Goal: Information Seeking & Learning: Learn about a topic

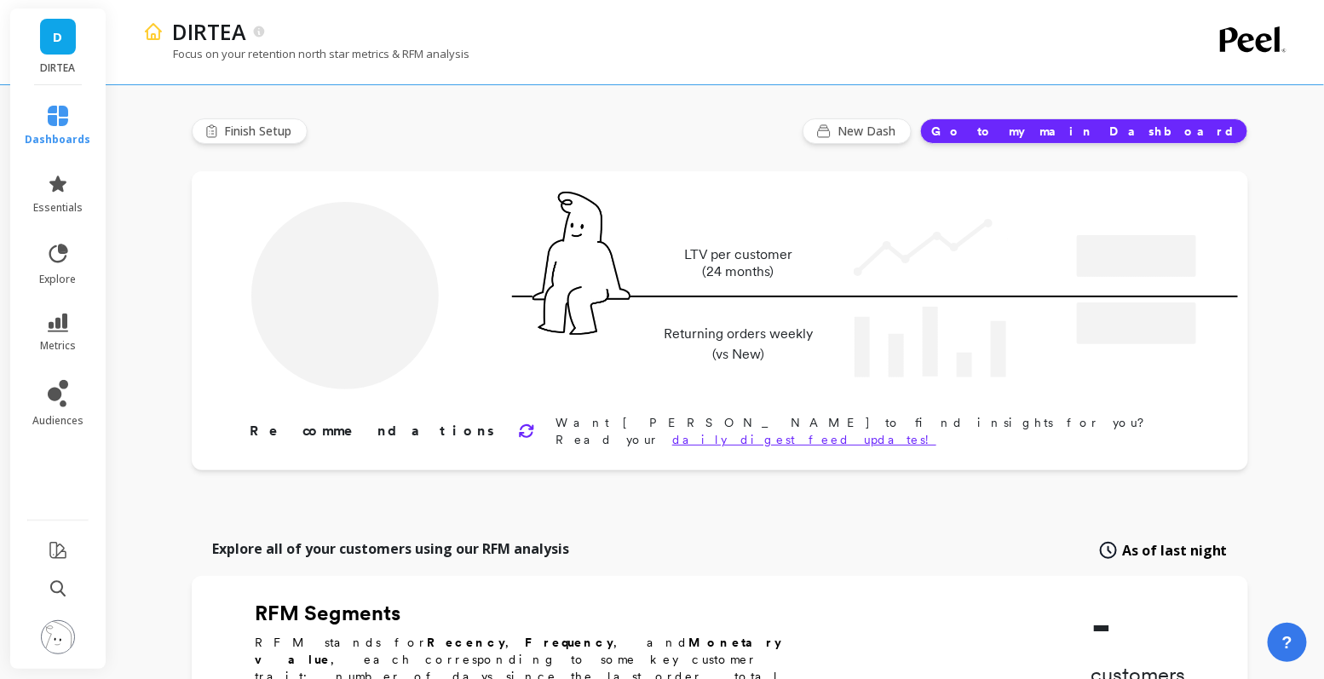
type input "Champions"
type input "13327"
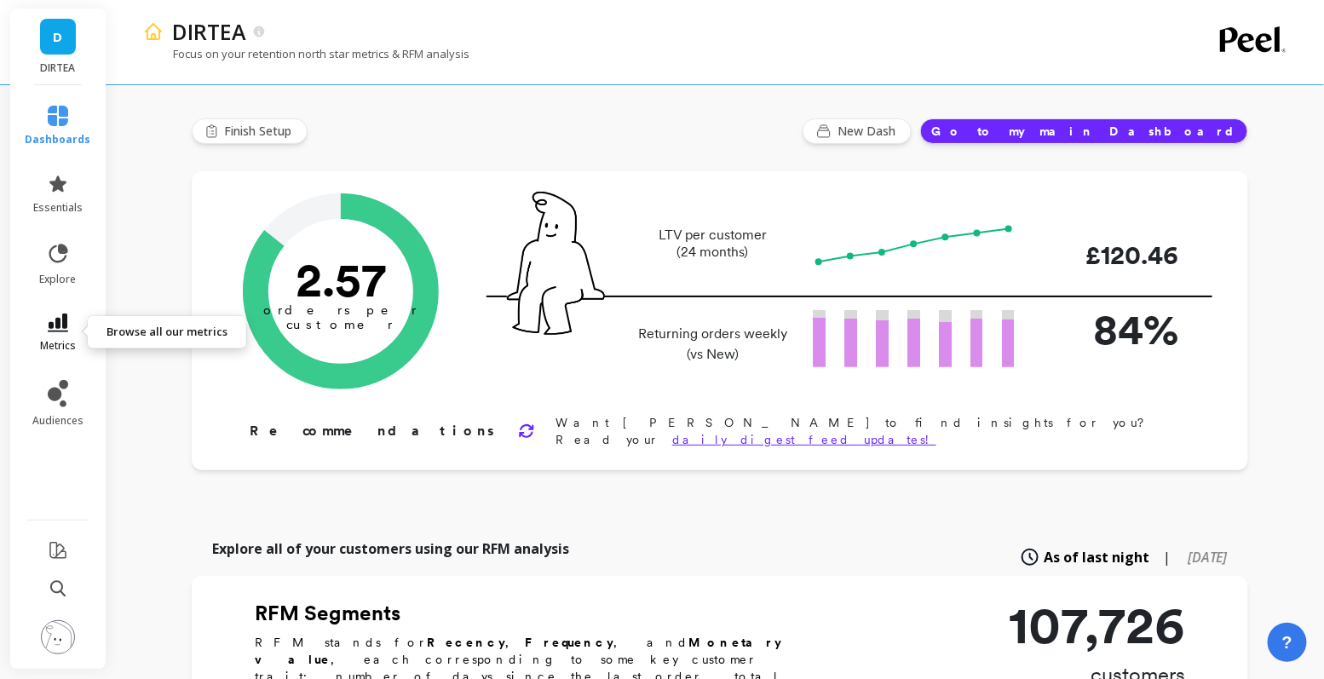
click at [53, 326] on icon at bounding box center [58, 323] width 20 height 19
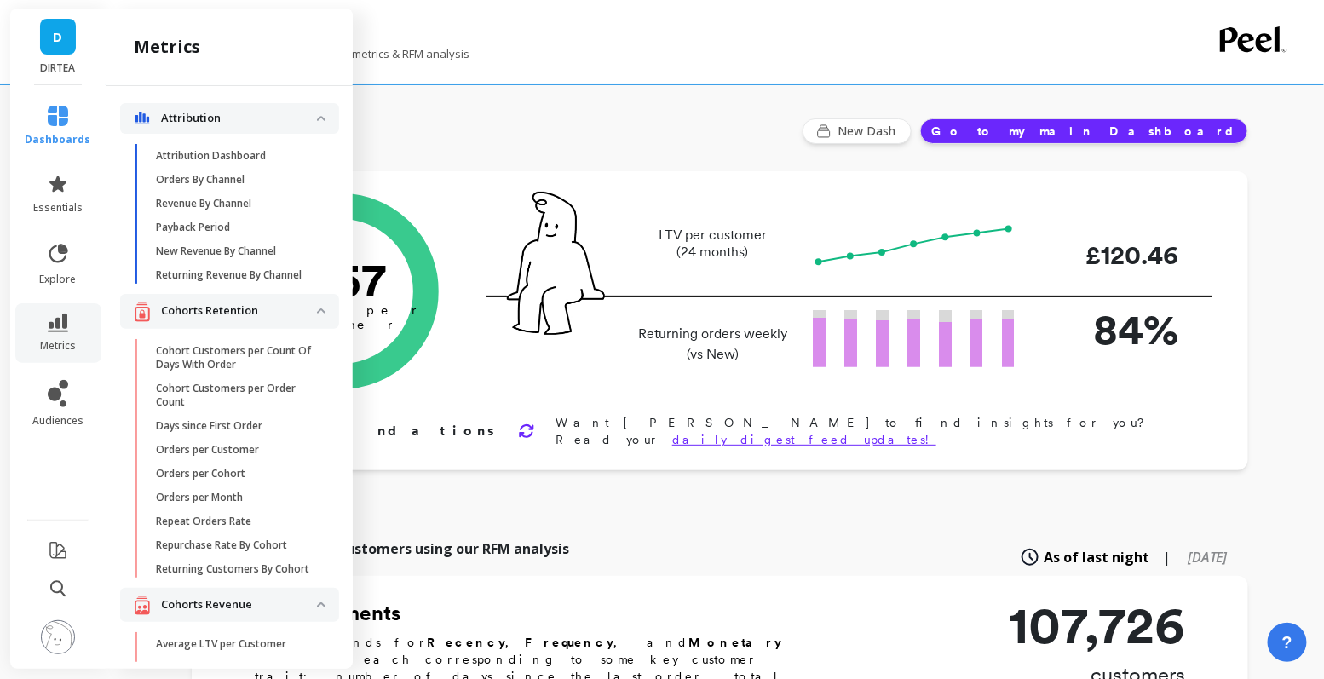
scroll to position [4624, 0]
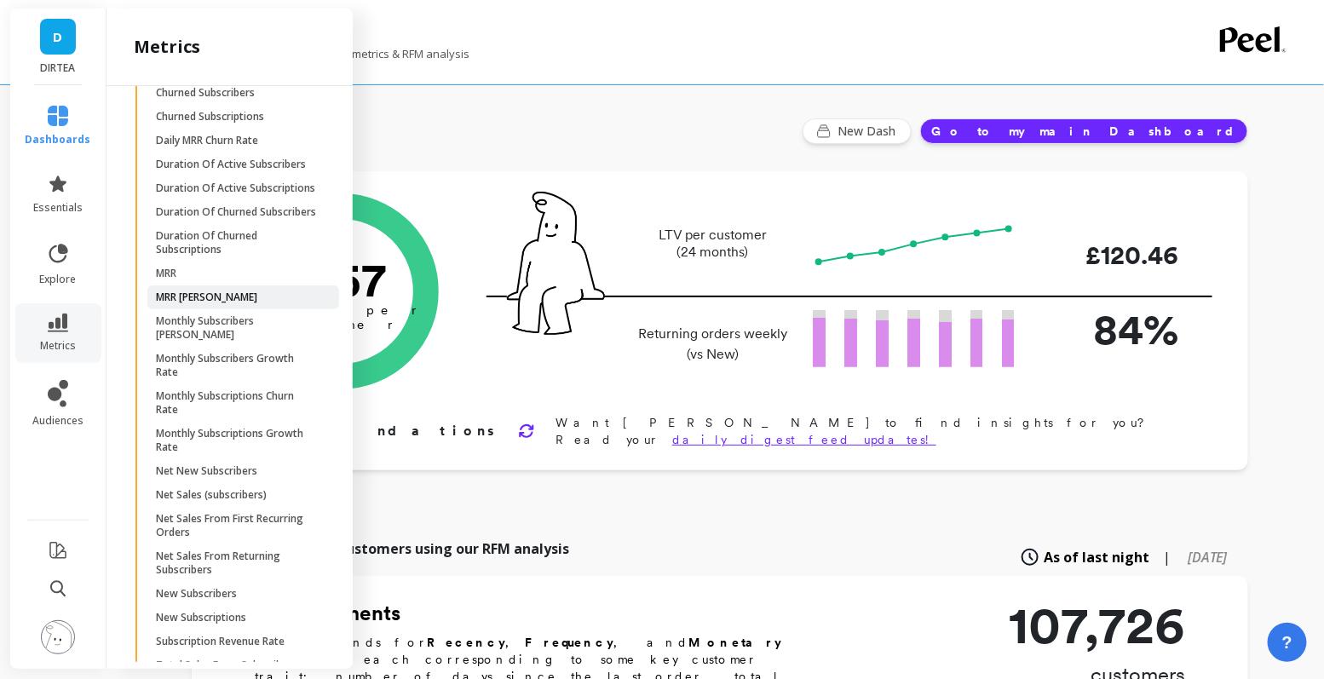
click at [215, 304] on span "MRR [PERSON_NAME]" at bounding box center [237, 298] width 163 height 14
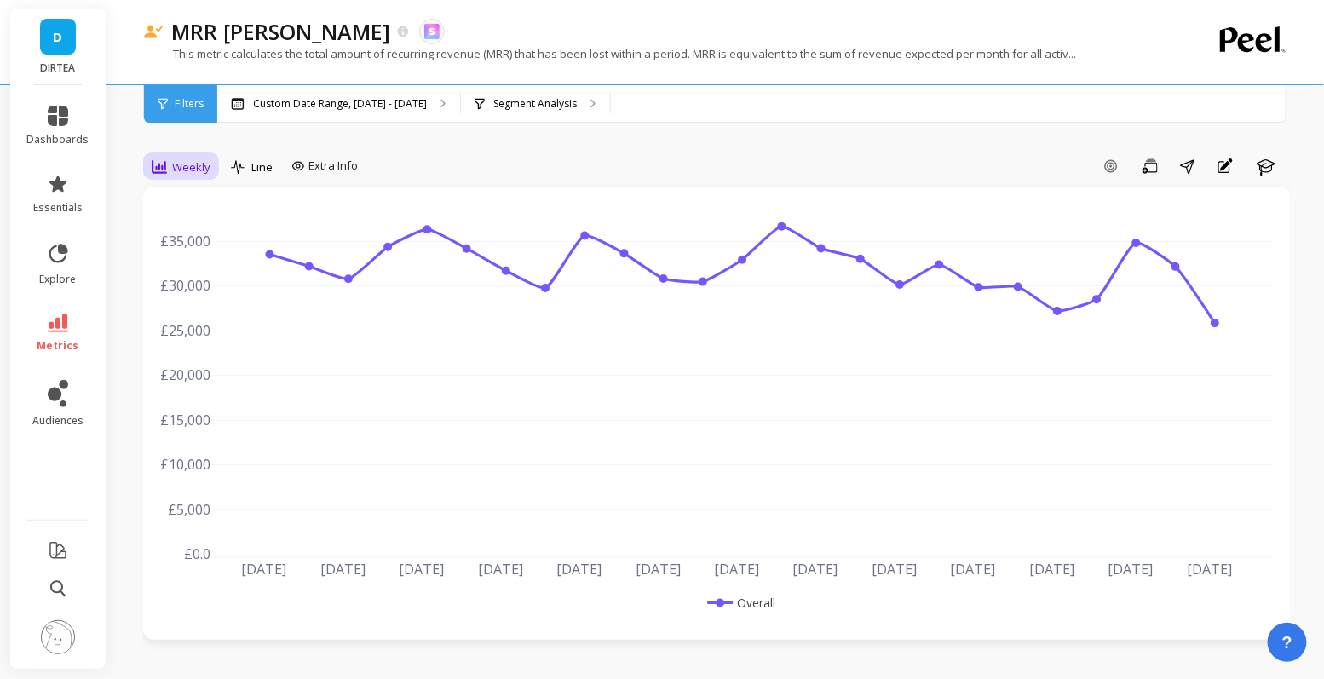
click at [200, 176] on div "Weekly" at bounding box center [181, 167] width 59 height 20
click at [227, 274] on div "Weekly" at bounding box center [206, 270] width 97 height 16
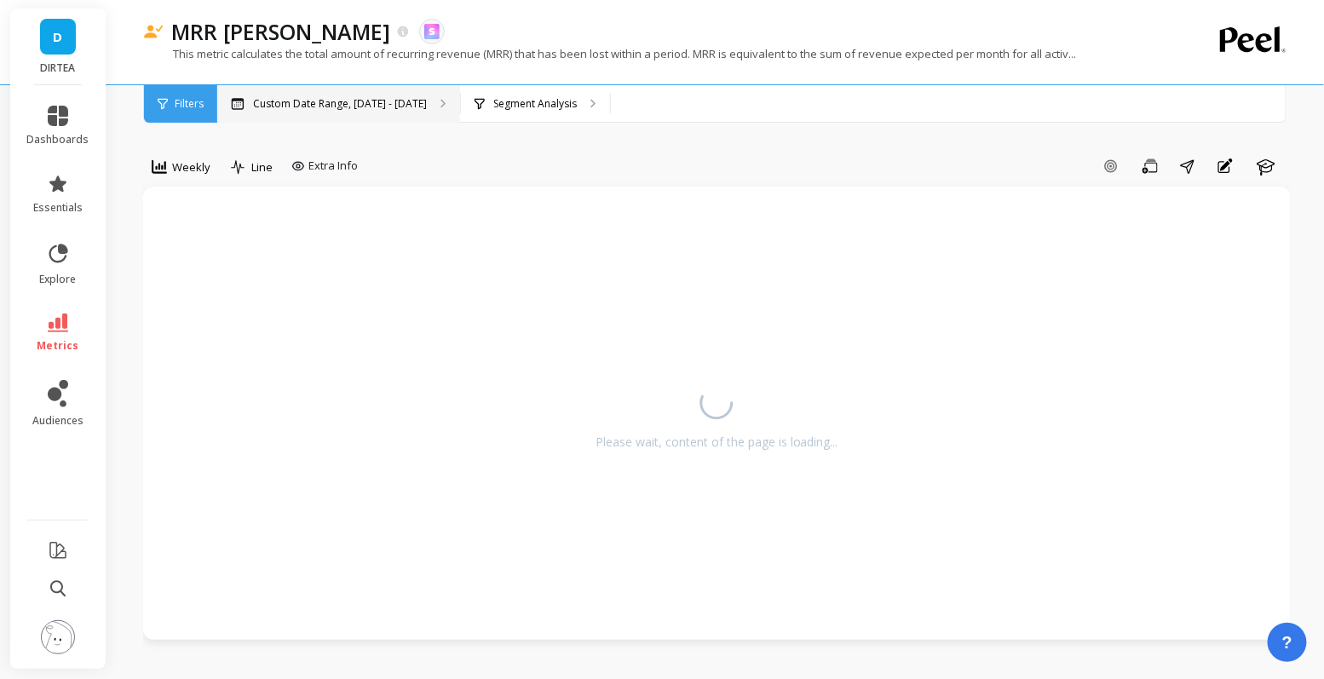
click at [394, 94] on div "Custom Date Range, [DATE] - [DATE]" at bounding box center [338, 103] width 243 height 37
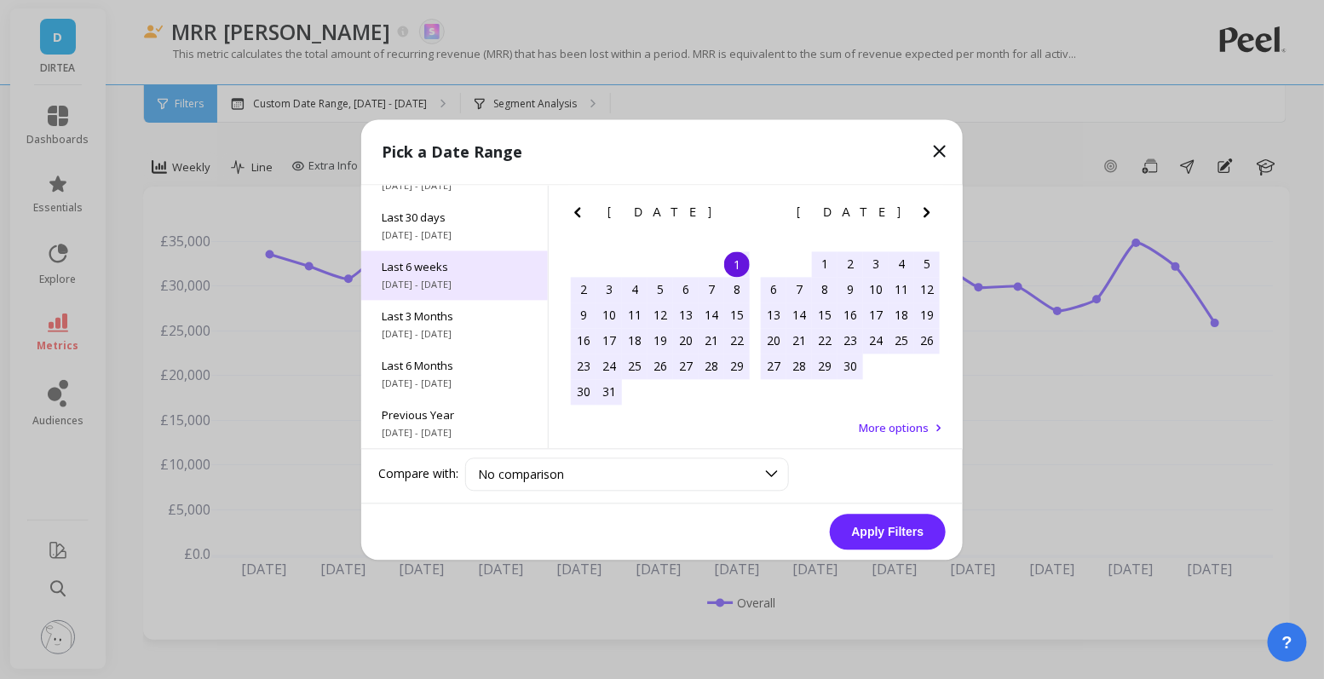
scroll to position [230, 0]
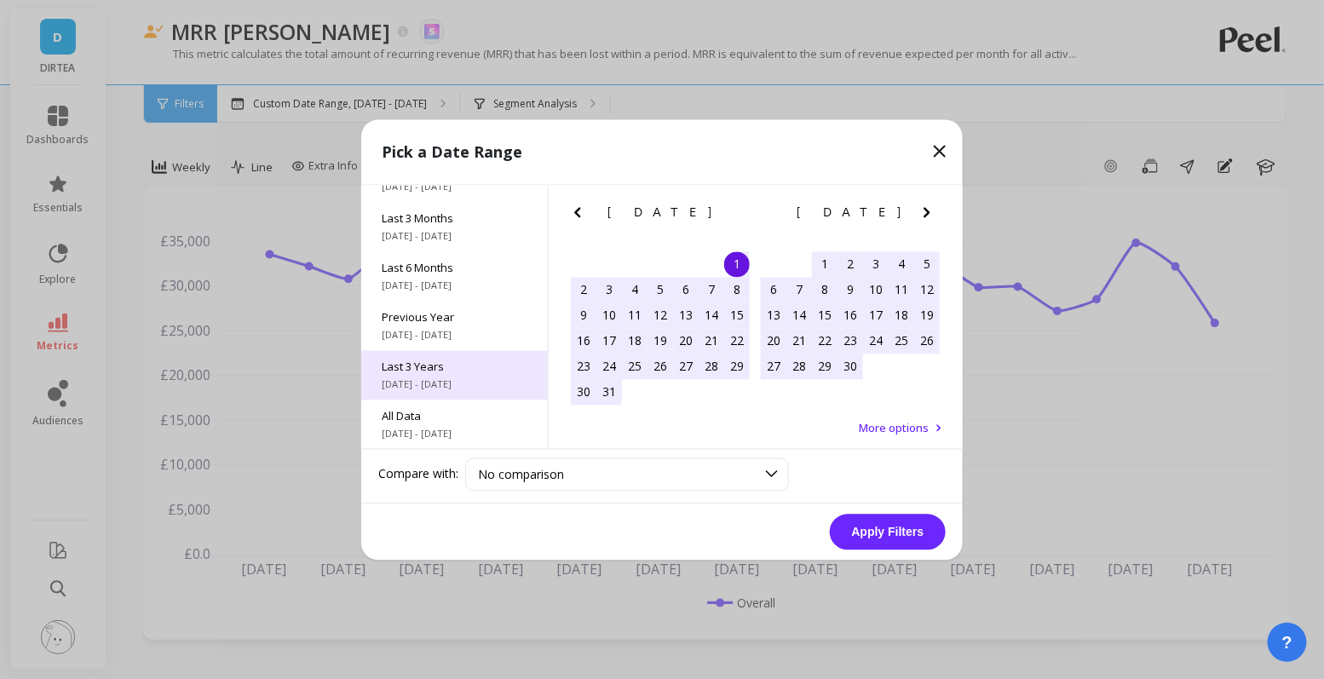
click at [456, 359] on span "Last 3 Years" at bounding box center [455, 366] width 146 height 15
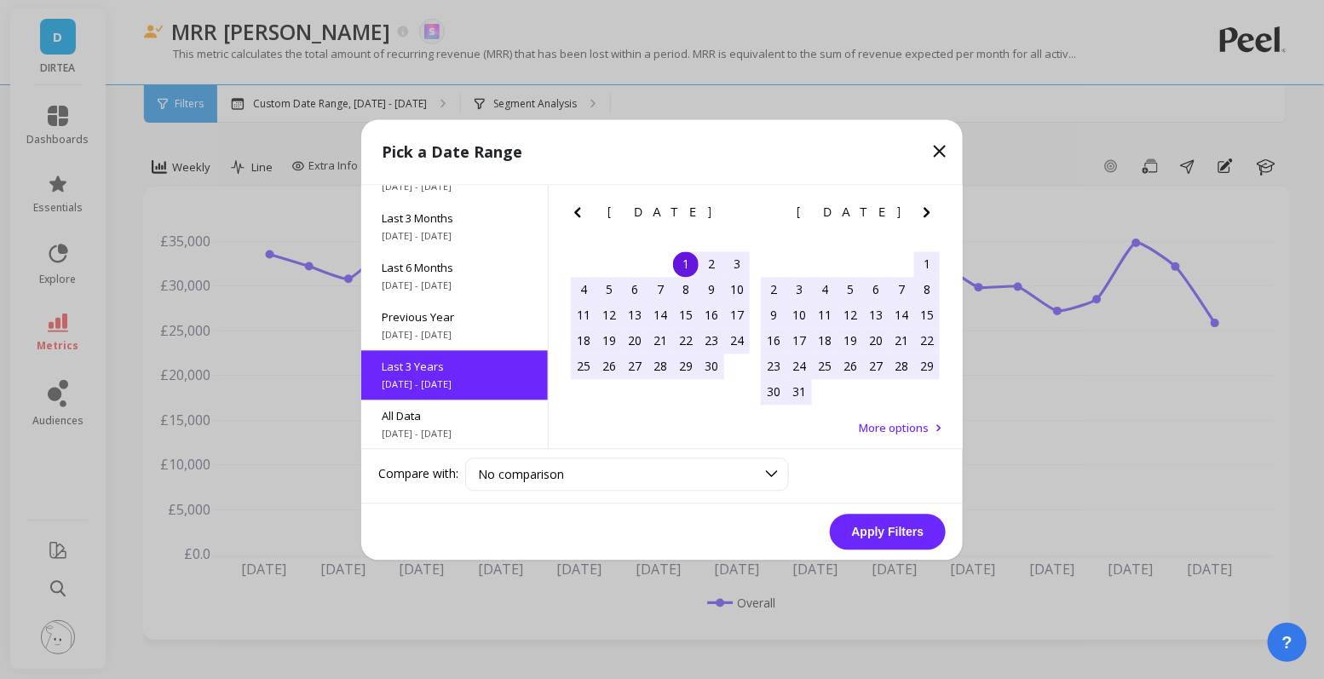
scroll to position [0, 0]
click at [874, 522] on button "Apply Filters" at bounding box center [888, 532] width 116 height 36
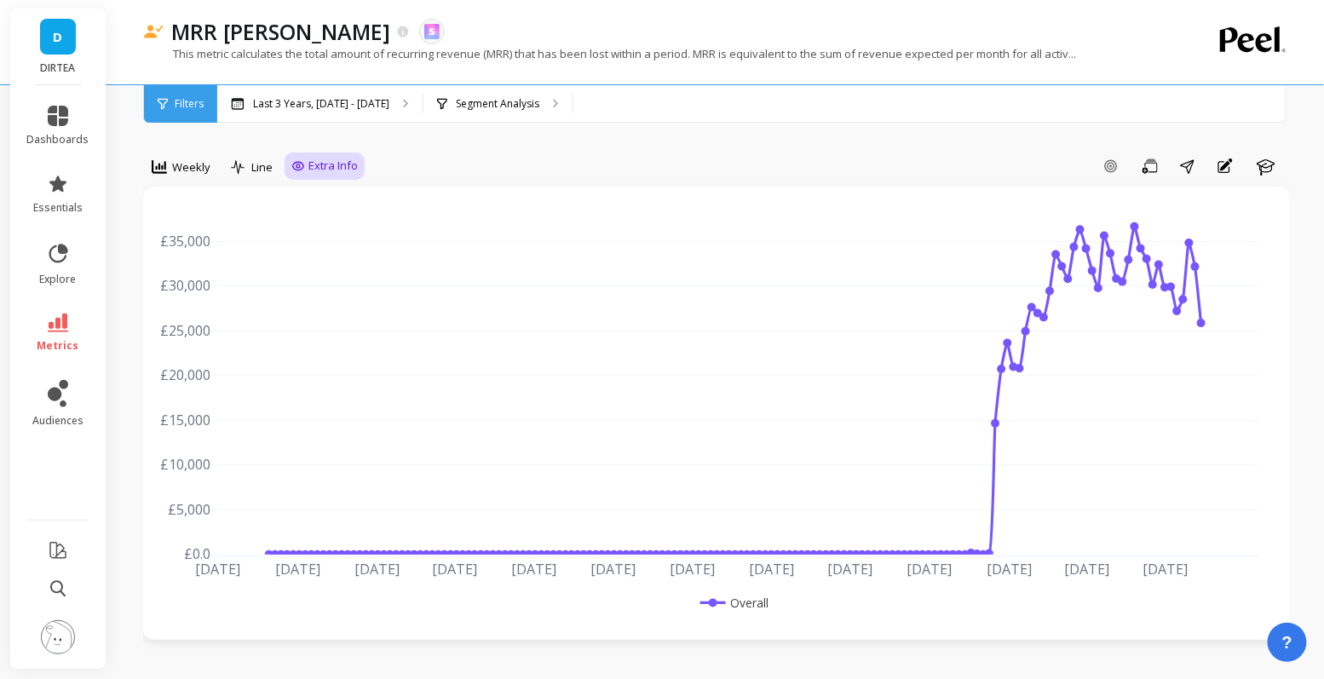
click at [329, 169] on span "Extra Info" at bounding box center [333, 166] width 49 height 17
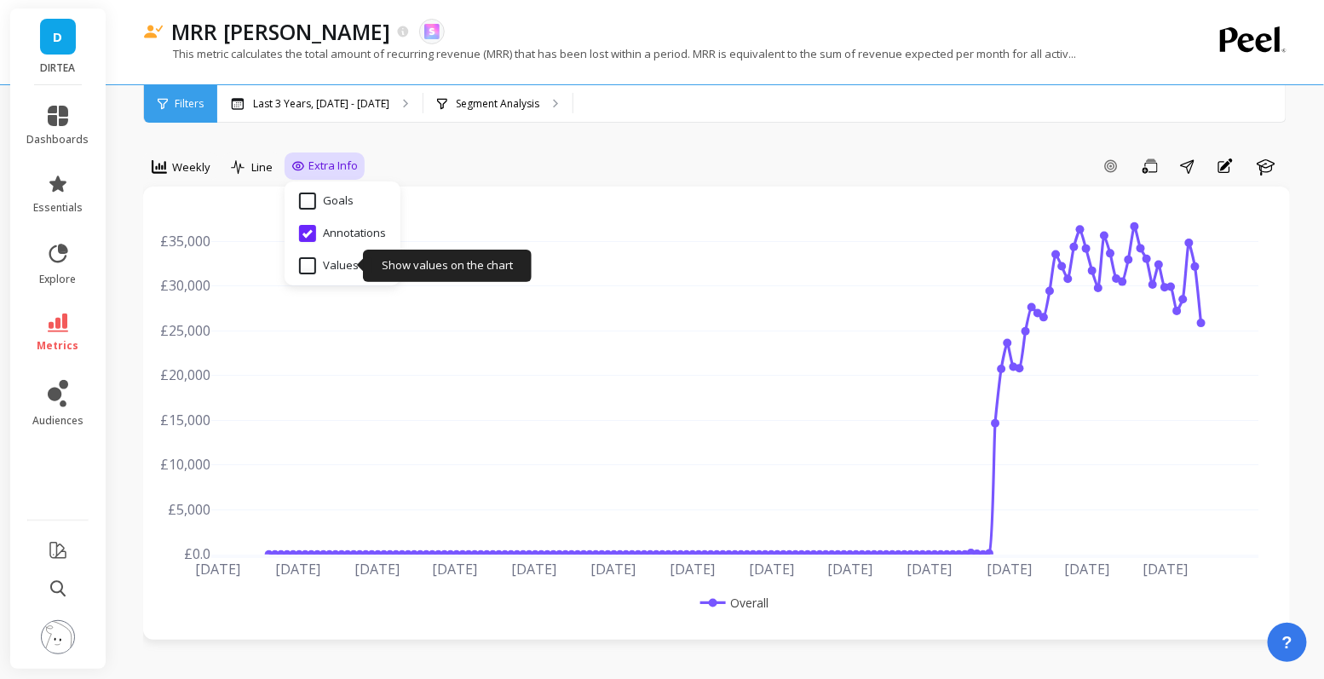
click at [341, 258] on input "Values" at bounding box center [329, 265] width 60 height 17
checkbox input "true"
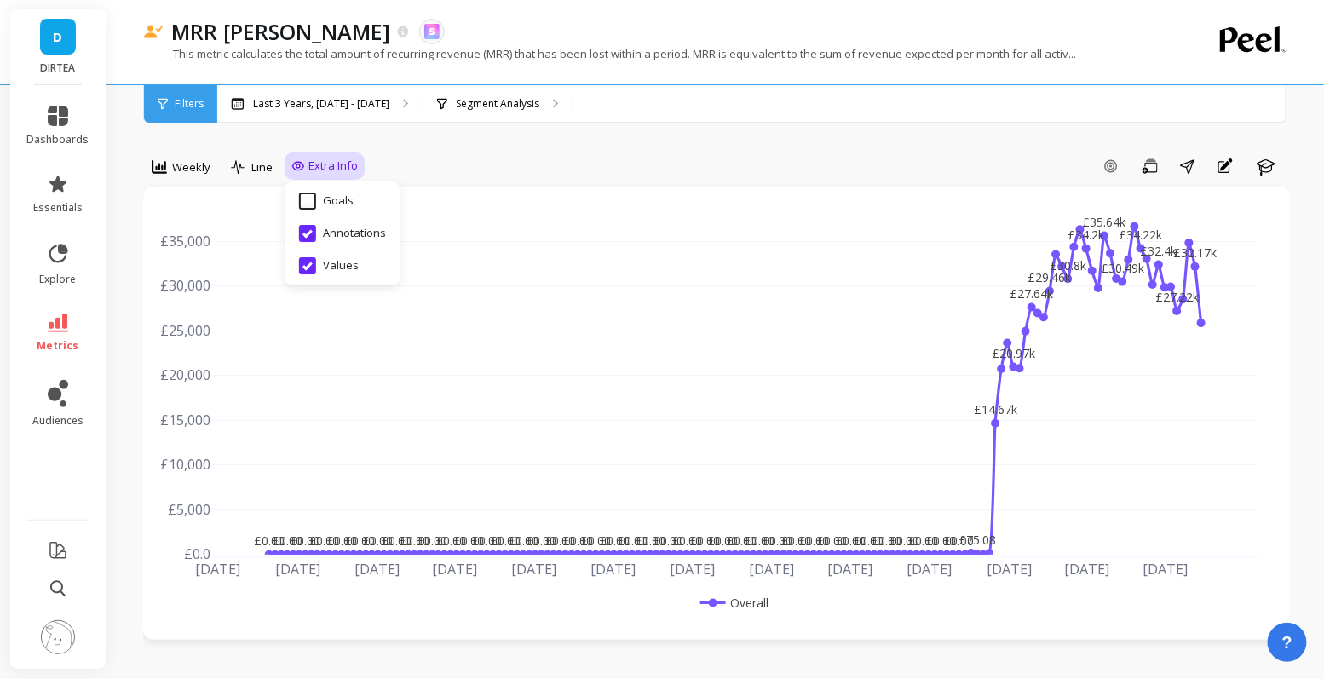
click at [389, 109] on p "Last 3 Years, [DATE] - [DATE]" at bounding box center [321, 104] width 136 height 14
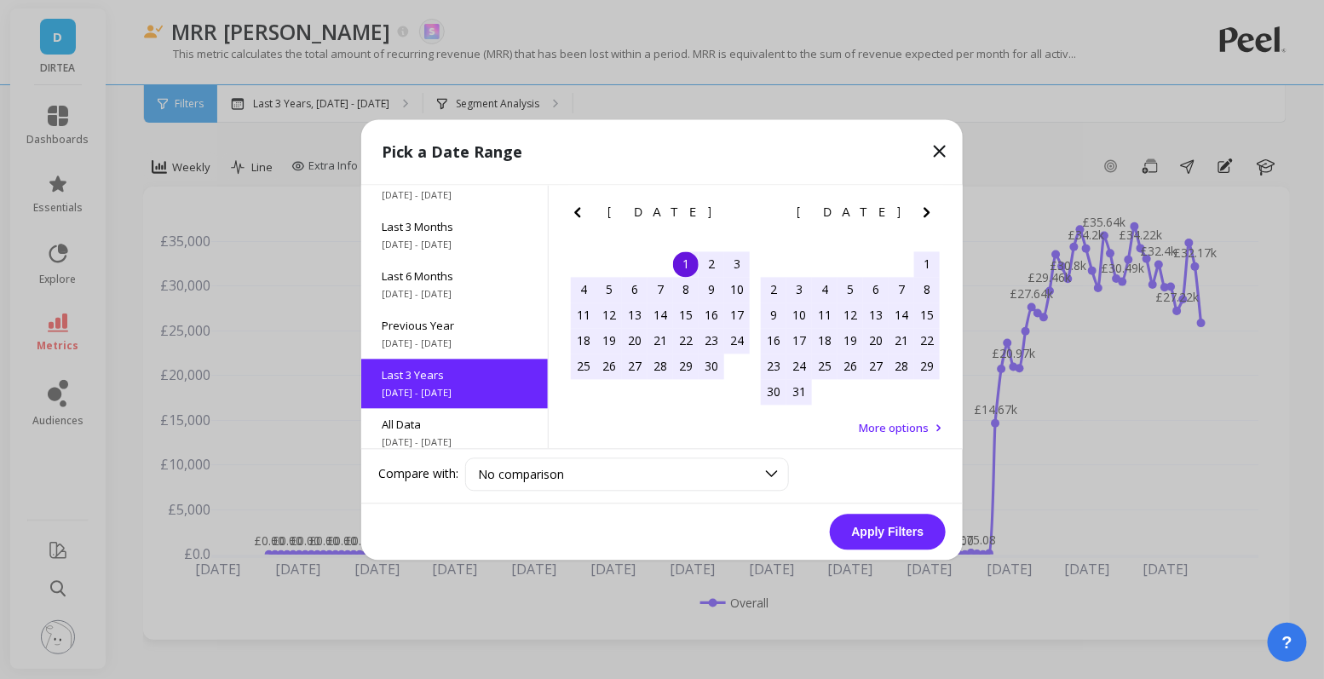
scroll to position [230, 0]
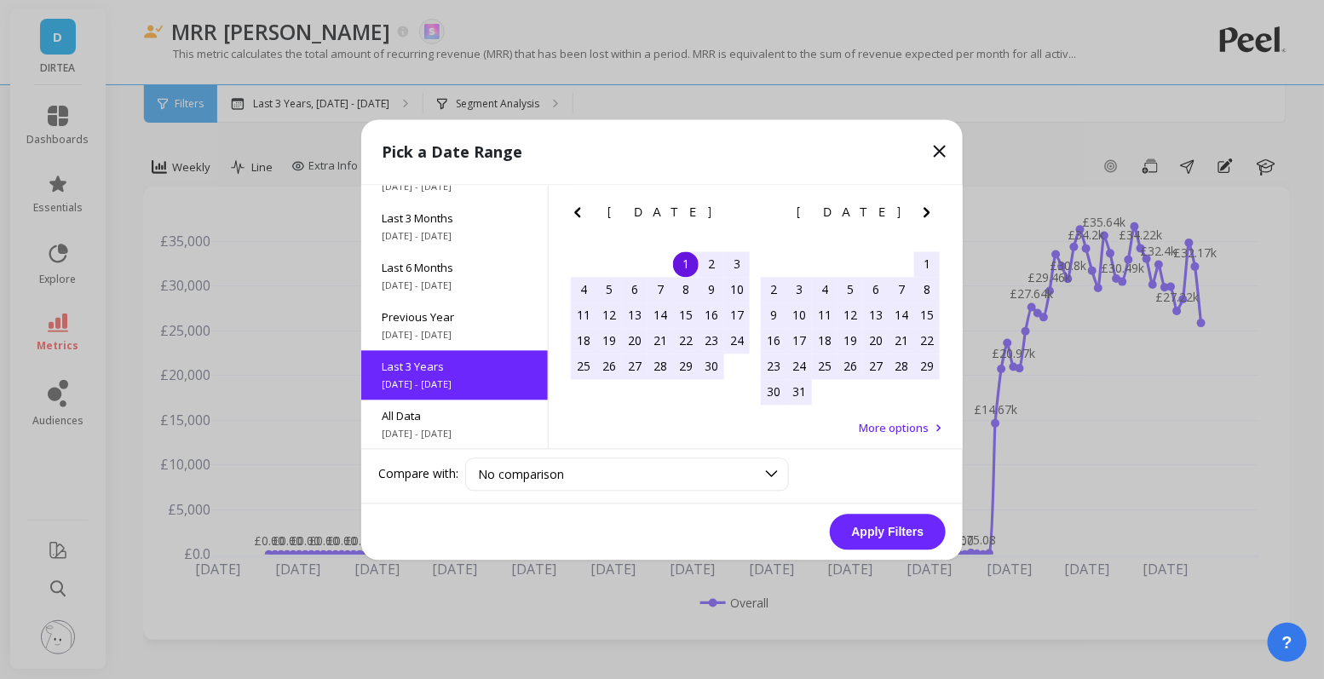
click at [929, 209] on icon "Next Month" at bounding box center [927, 212] width 20 height 20
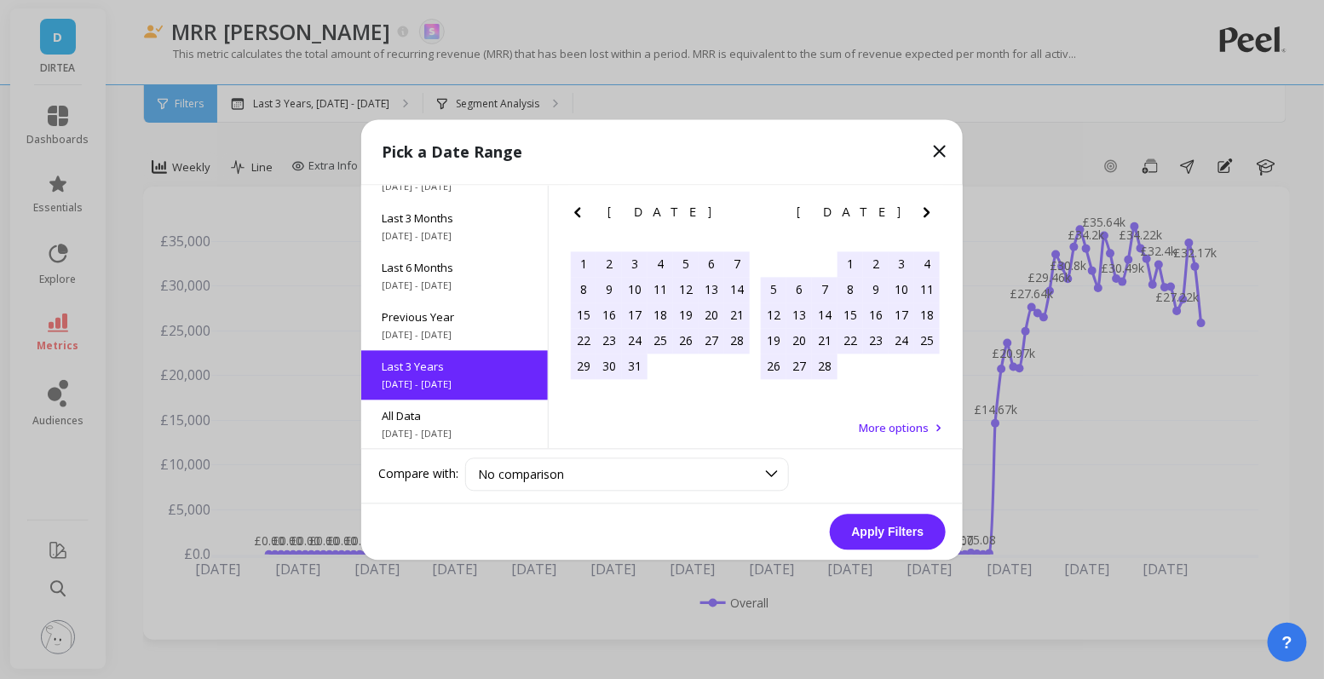
click at [929, 209] on icon "Next Month" at bounding box center [927, 212] width 20 height 20
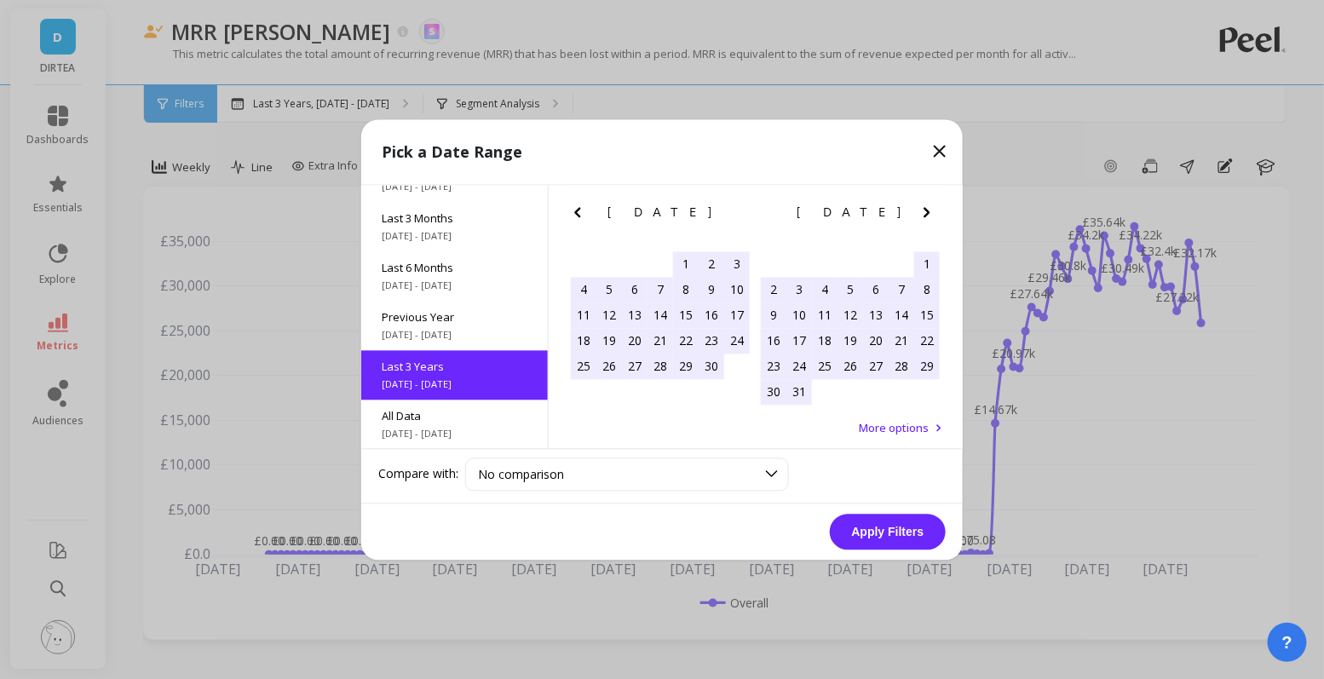
click at [929, 209] on icon "Next Month" at bounding box center [927, 212] width 20 height 20
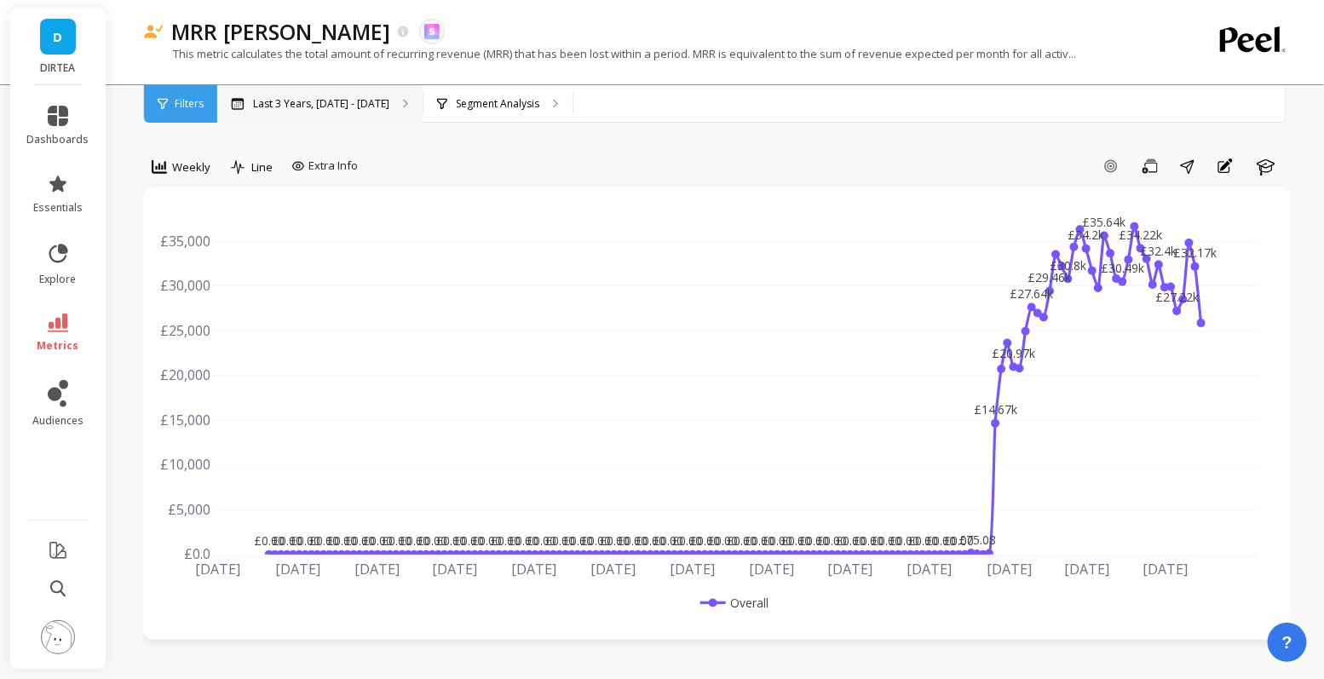
click at [326, 106] on p "Last 3 Years, [DATE] - [DATE]" at bounding box center [321, 104] width 136 height 14
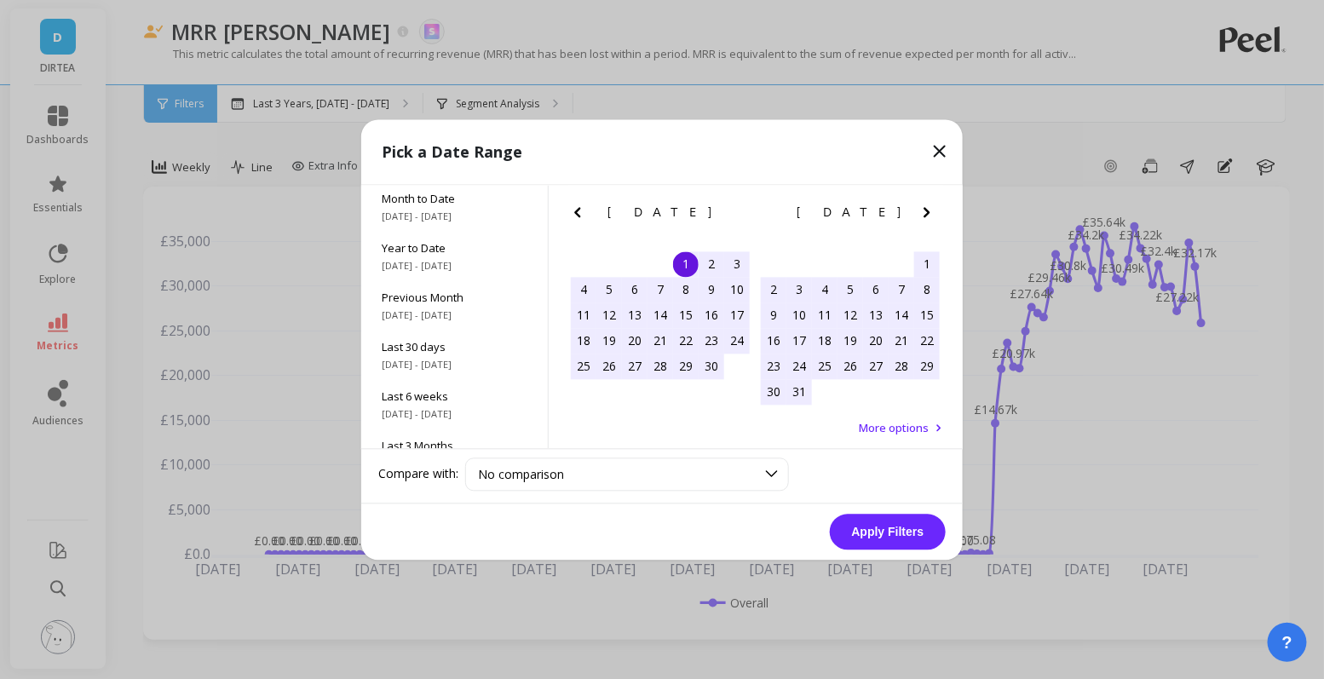
scroll to position [0, 0]
click at [453, 251] on span "Year to Date" at bounding box center [455, 250] width 146 height 15
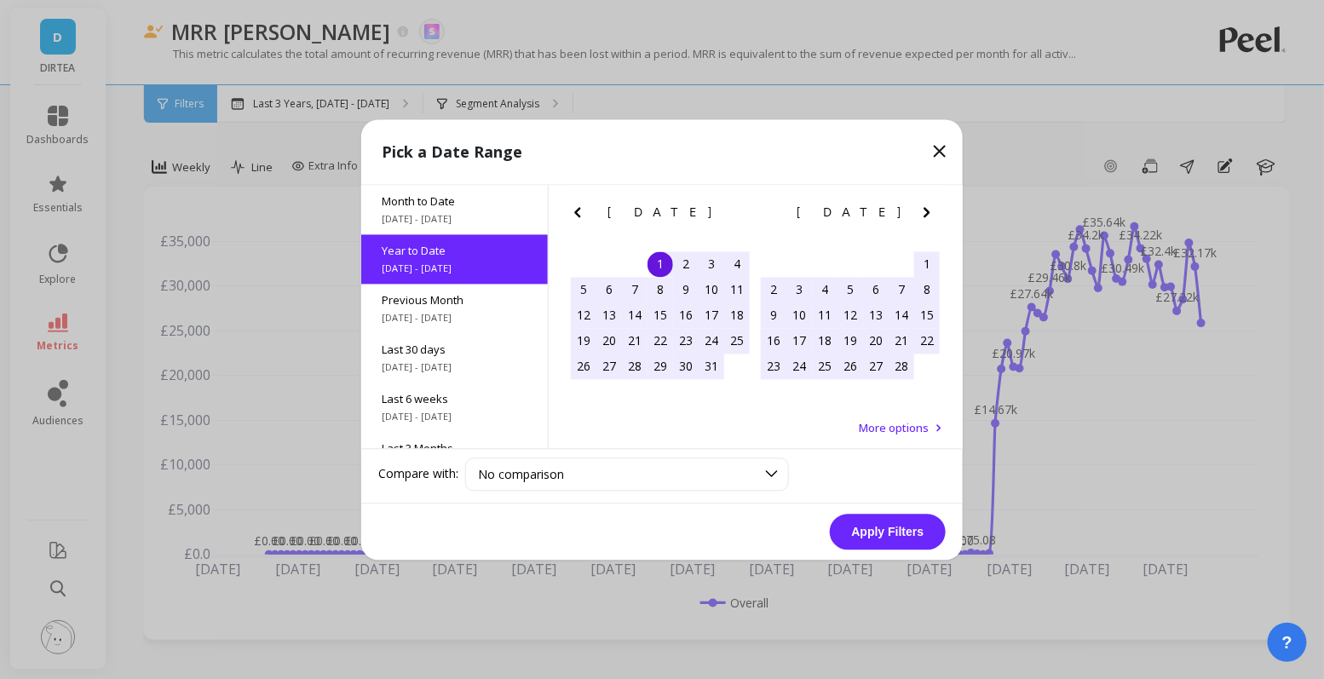
click at [886, 530] on button "Apply Filters" at bounding box center [888, 532] width 116 height 36
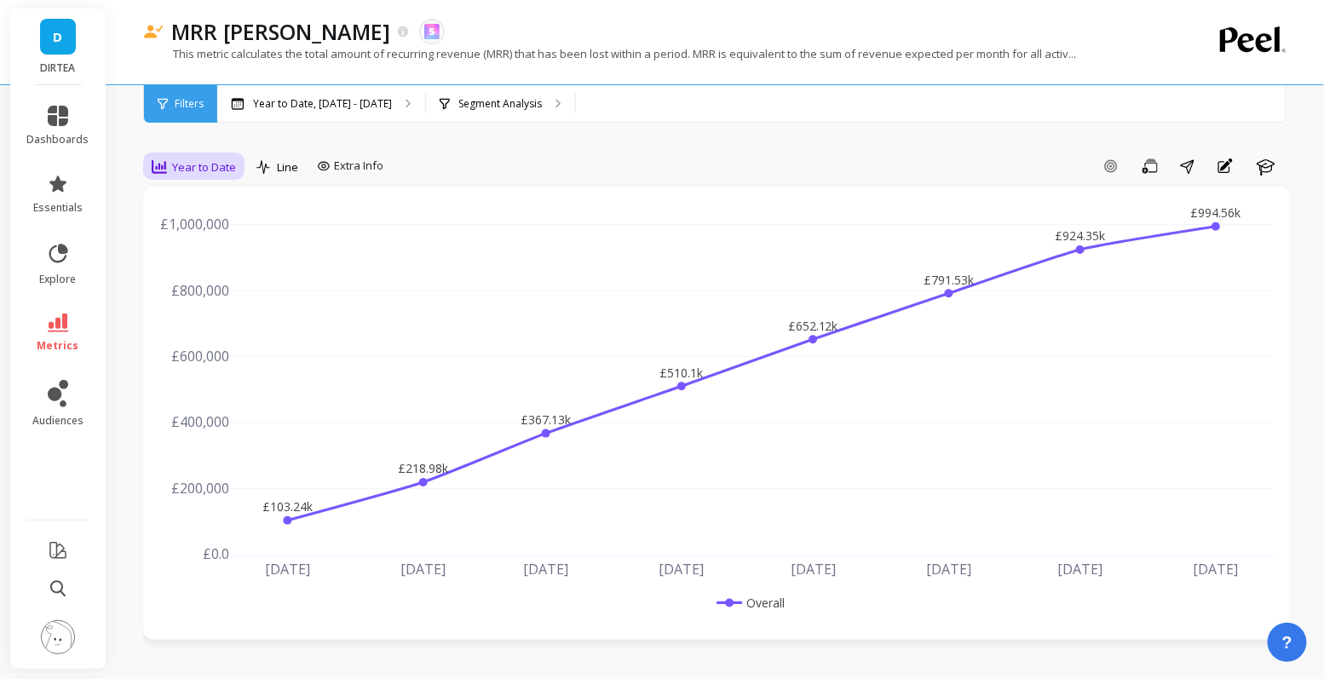
click at [222, 164] on span "Year to Date" at bounding box center [204, 167] width 64 height 16
click at [207, 262] on div "Weekly" at bounding box center [206, 270] width 97 height 16
